Goal: Task Accomplishment & Management: Manage account settings

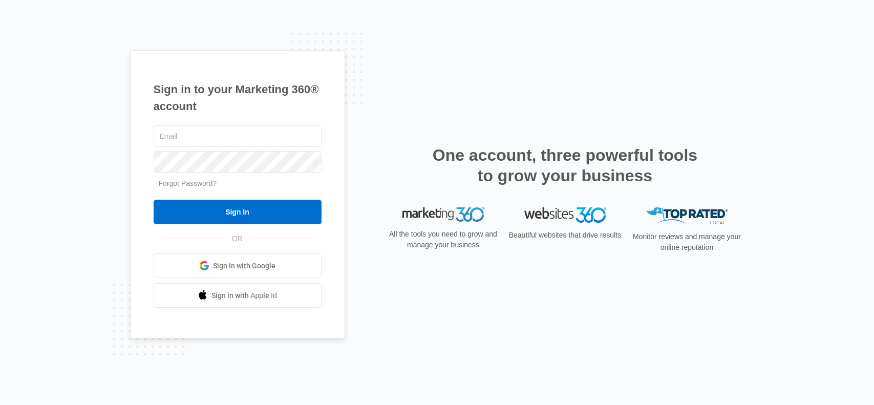
type input "[EMAIL_ADDRESS][DOMAIN_NAME]"
click at [263, 199] on form "[EMAIL_ADDRESS][DOMAIN_NAME] Forgot Password? Sign In" at bounding box center [238, 173] width 168 height 101
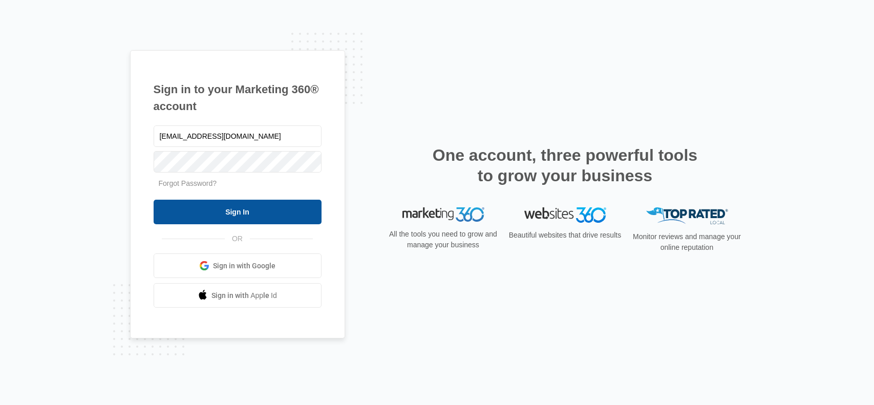
click at [243, 217] on input "Sign In" at bounding box center [238, 212] width 168 height 25
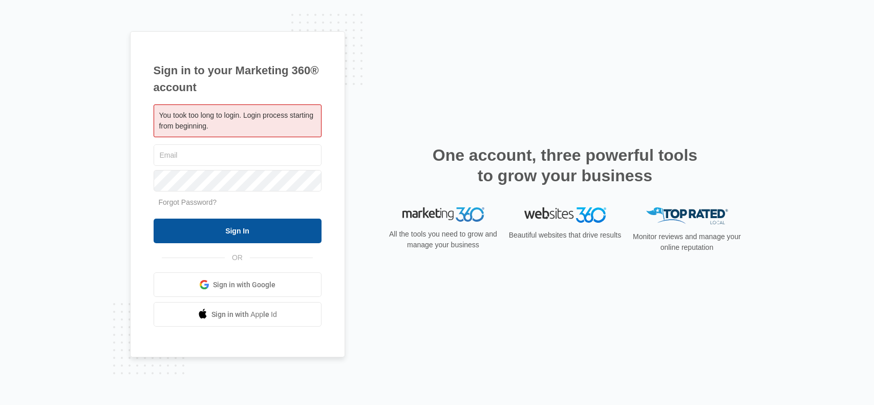
type input "[EMAIL_ADDRESS][DOMAIN_NAME]"
click at [219, 231] on input "Sign In" at bounding box center [238, 231] width 168 height 25
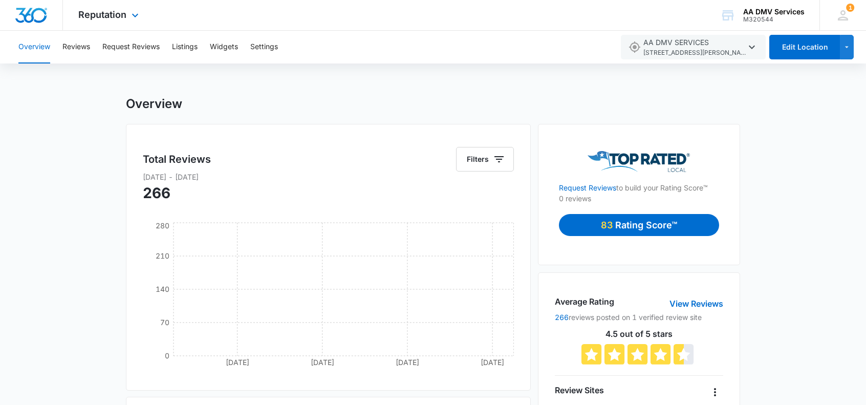
click at [100, 20] on span "Reputation" at bounding box center [102, 14] width 48 height 11
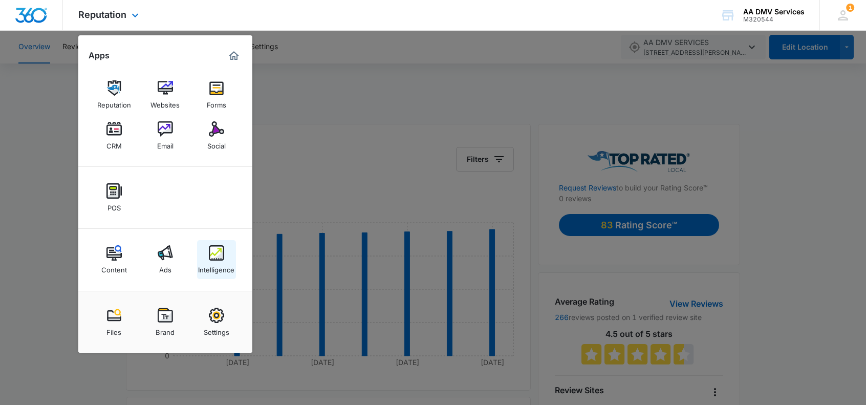
click at [213, 257] on img at bounding box center [216, 252] width 15 height 15
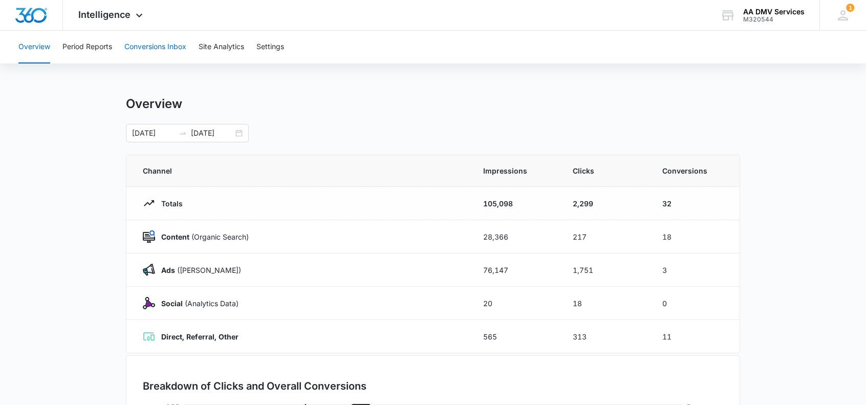
click at [134, 50] on button "Conversions Inbox" at bounding box center [155, 47] width 62 height 33
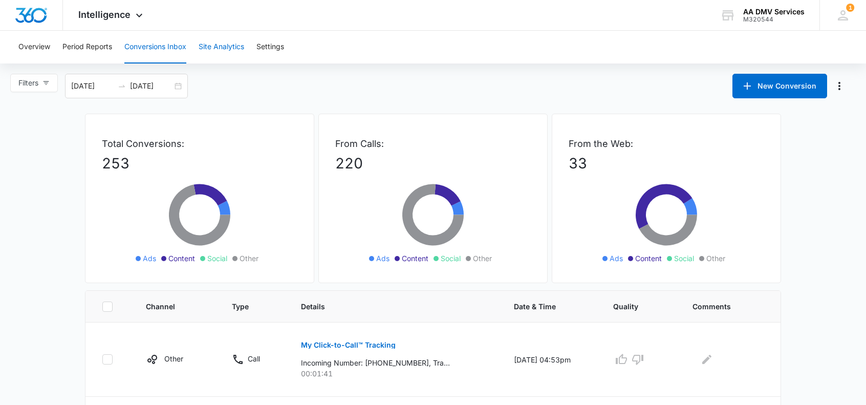
click at [231, 48] on button "Site Analytics" at bounding box center [222, 47] width 46 height 33
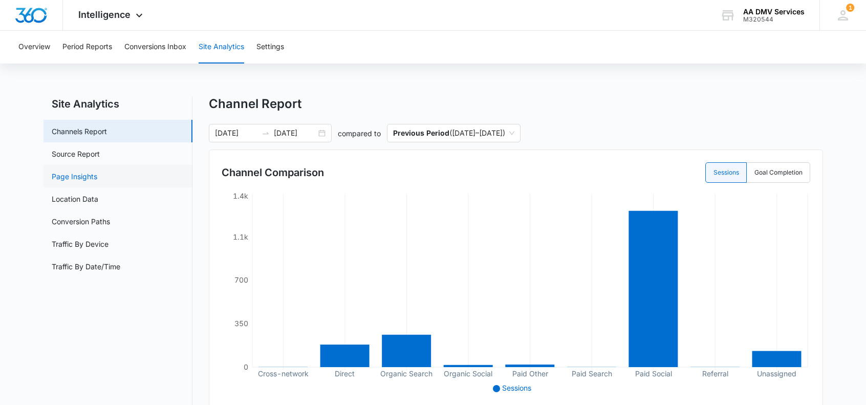
click at [71, 178] on link "Page Insights" at bounding box center [75, 176] width 46 height 11
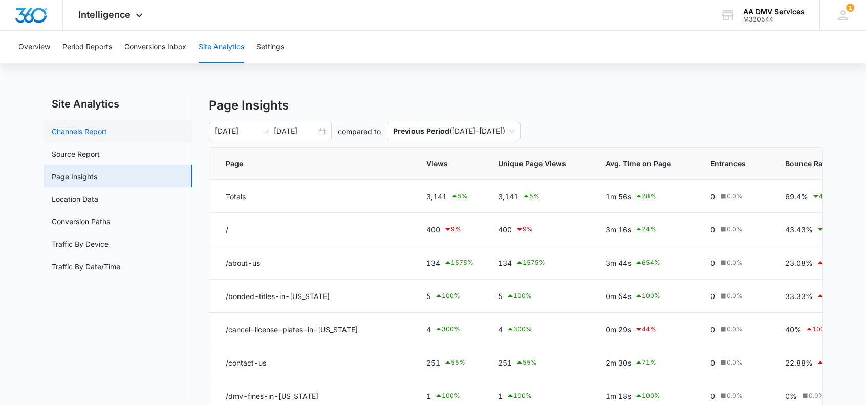
click at [87, 127] on link "Channels Report" at bounding box center [79, 131] width 55 height 11
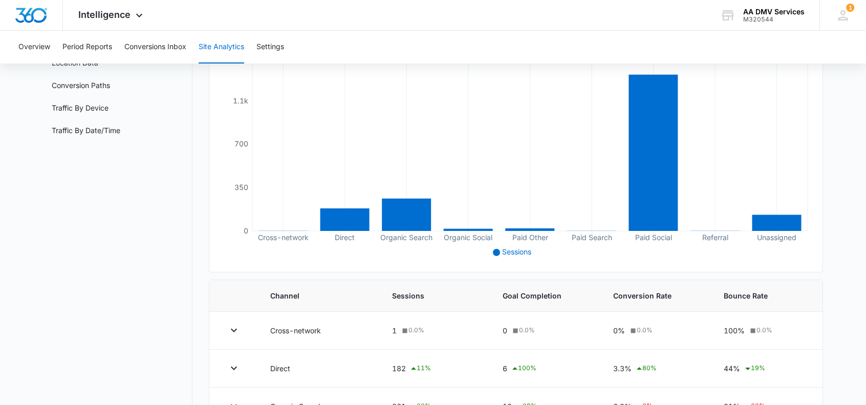
scroll to position [273, 0]
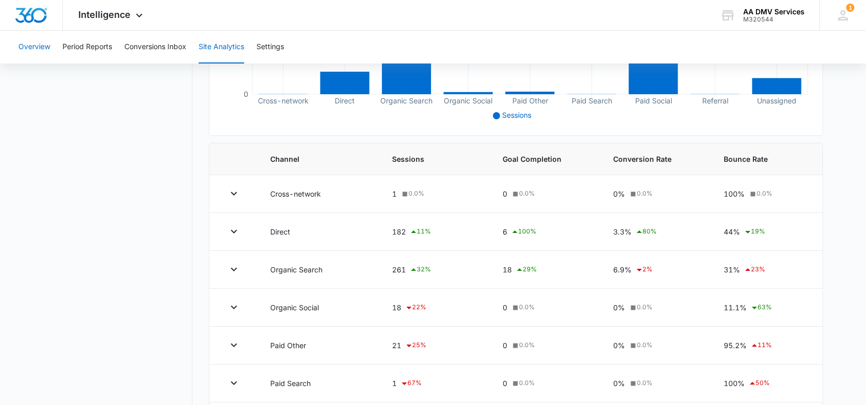
click at [40, 48] on button "Overview" at bounding box center [34, 47] width 32 height 33
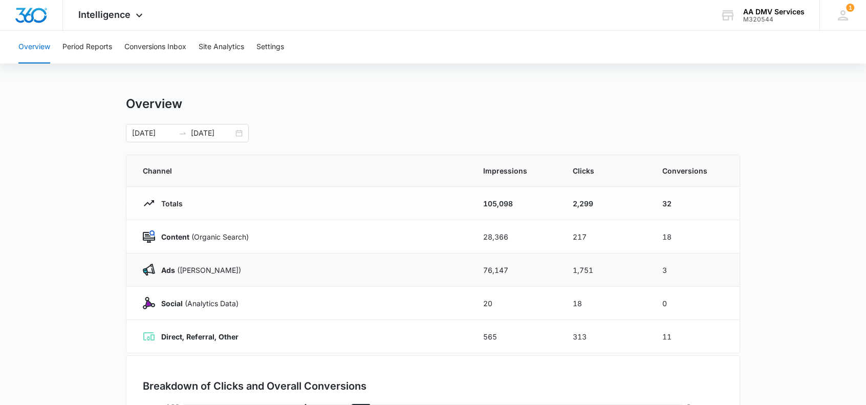
click at [147, 270] on img at bounding box center [149, 270] width 12 height 12
click at [187, 272] on p "Ads (Ad Campaigns)" at bounding box center [198, 270] width 86 height 11
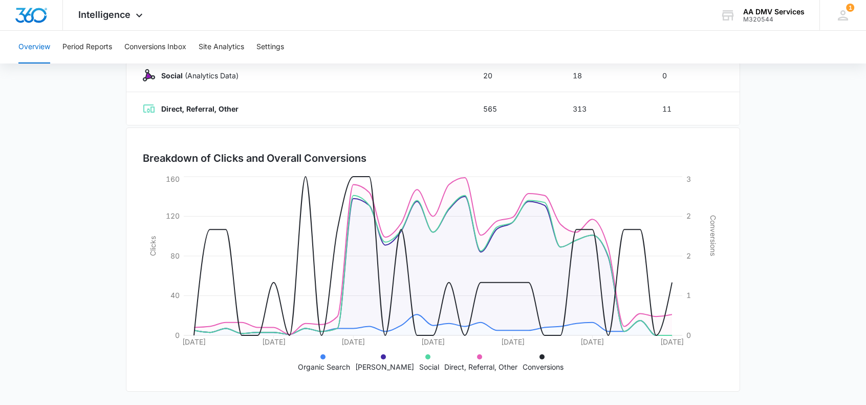
scroll to position [92, 0]
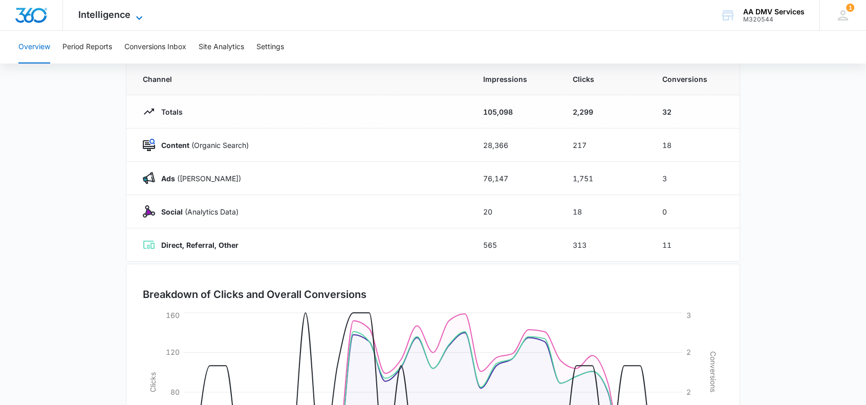
click at [134, 13] on icon at bounding box center [139, 18] width 12 height 12
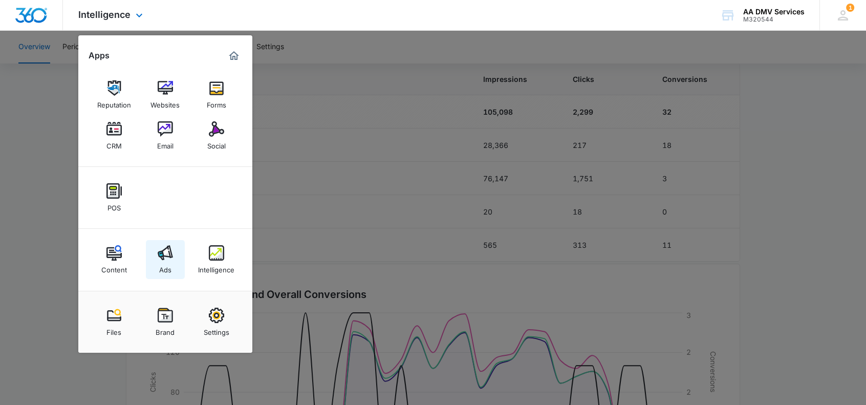
click at [170, 258] on img at bounding box center [165, 252] width 15 height 15
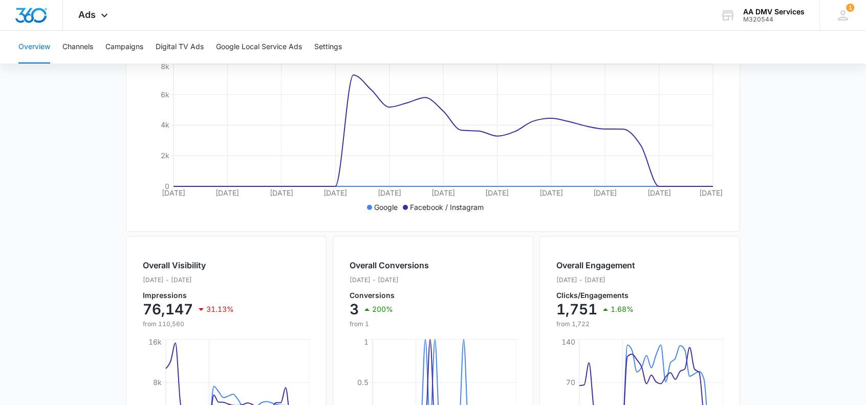
scroll to position [160, 0]
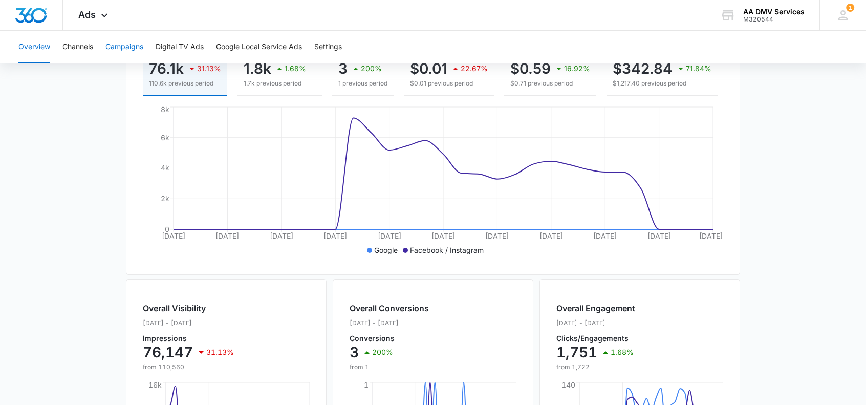
click at [122, 46] on button "Campaigns" at bounding box center [124, 47] width 38 height 33
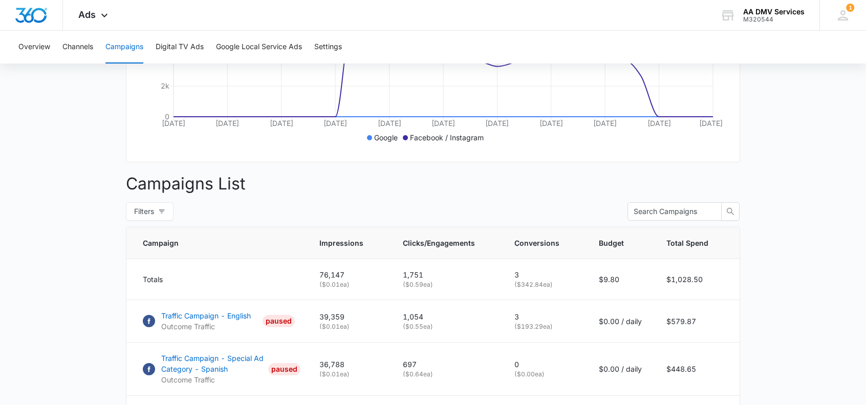
scroll to position [385, 0]
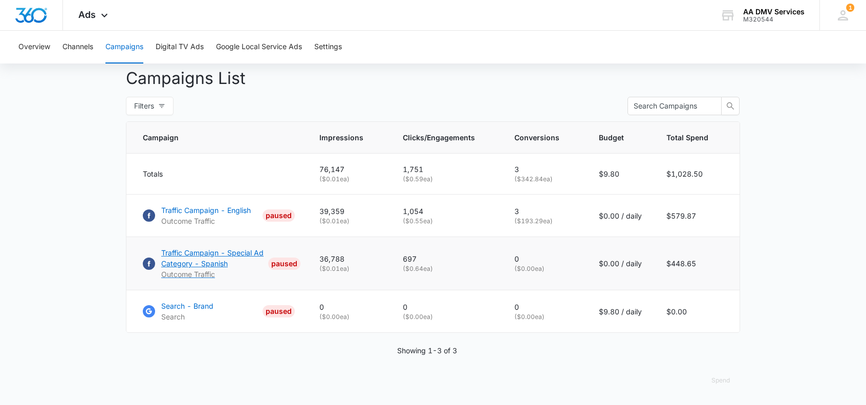
click at [225, 253] on p "Traffic Campaign - Special Ad Category - Spanish" at bounding box center [212, 257] width 103 height 21
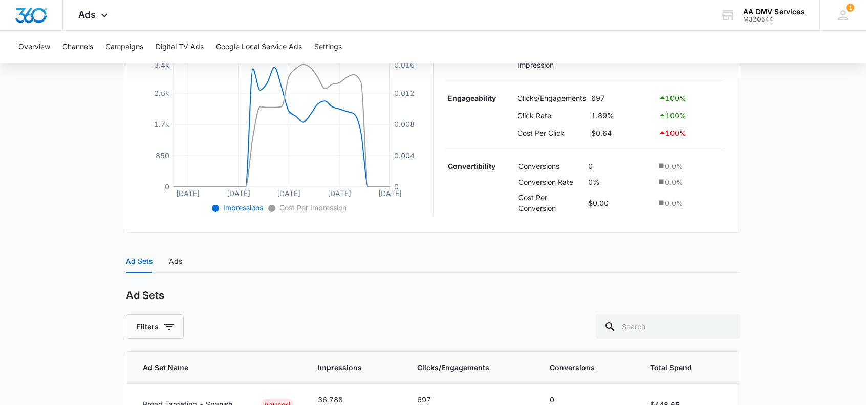
scroll to position [304, 0]
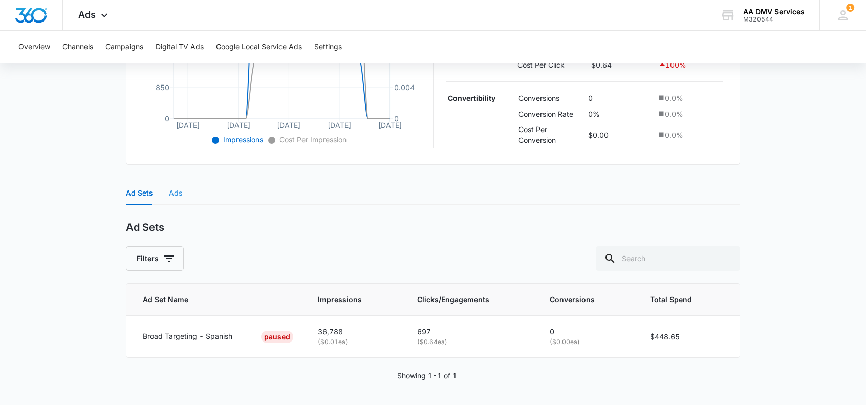
click at [180, 199] on div "Ads" at bounding box center [175, 193] width 13 height 24
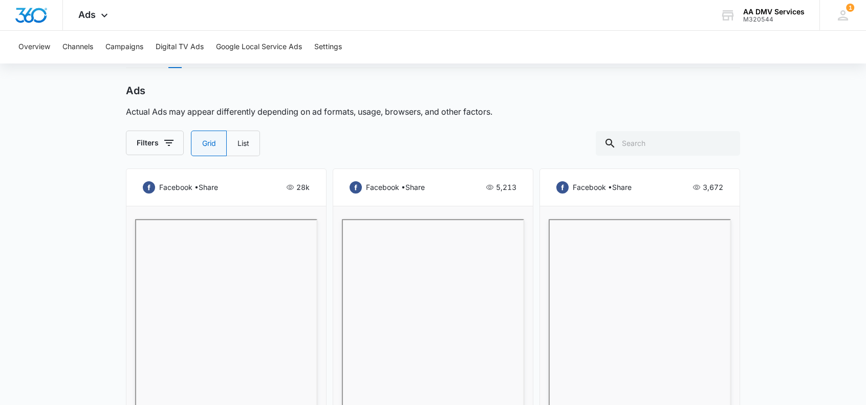
scroll to position [577, 0]
